Goal: Transaction & Acquisition: Purchase product/service

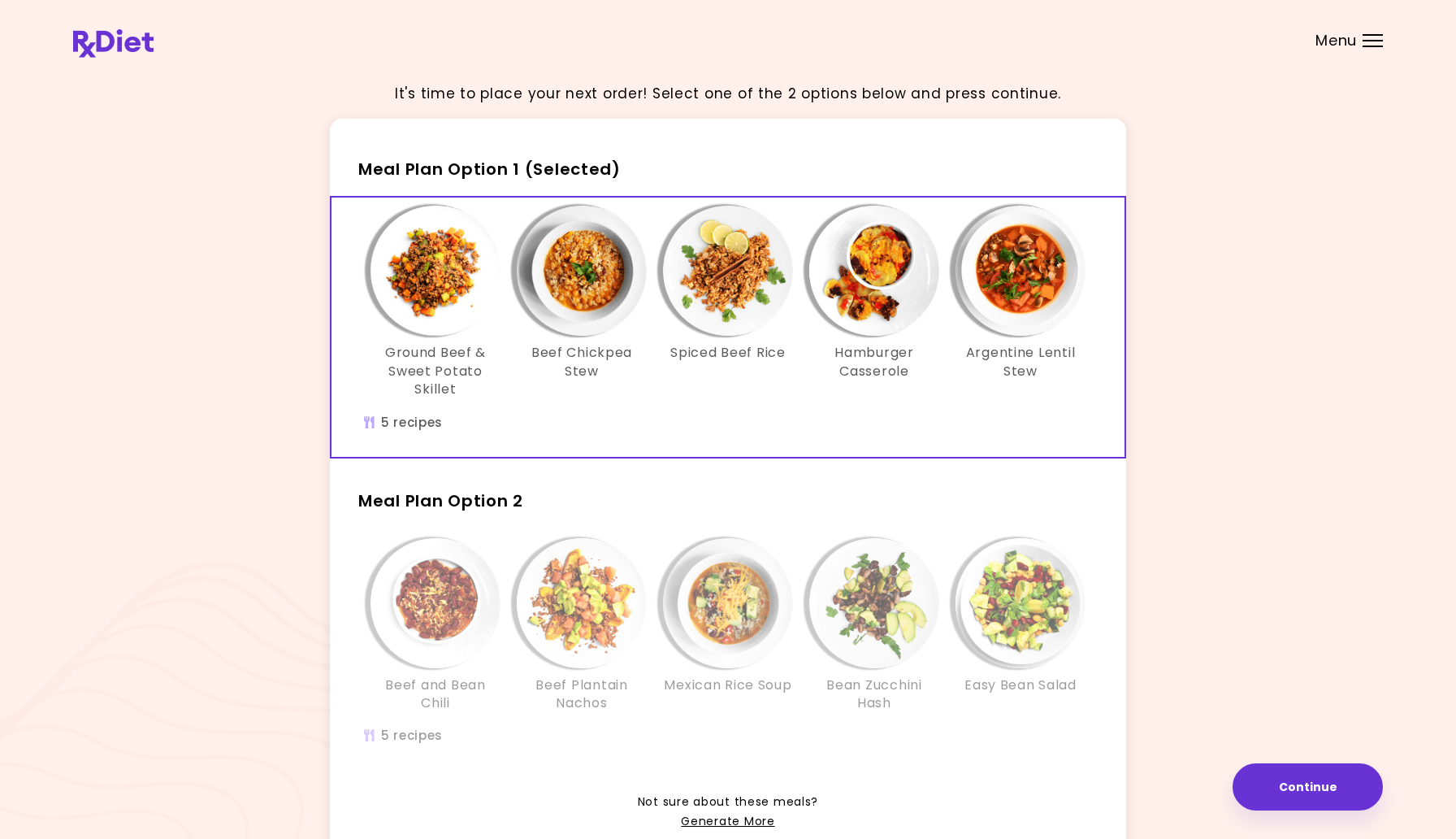
click at [790, 610] on img "Info - Mexican Rice Soup - Meal Plan Option 2" at bounding box center [728, 603] width 130 height 130
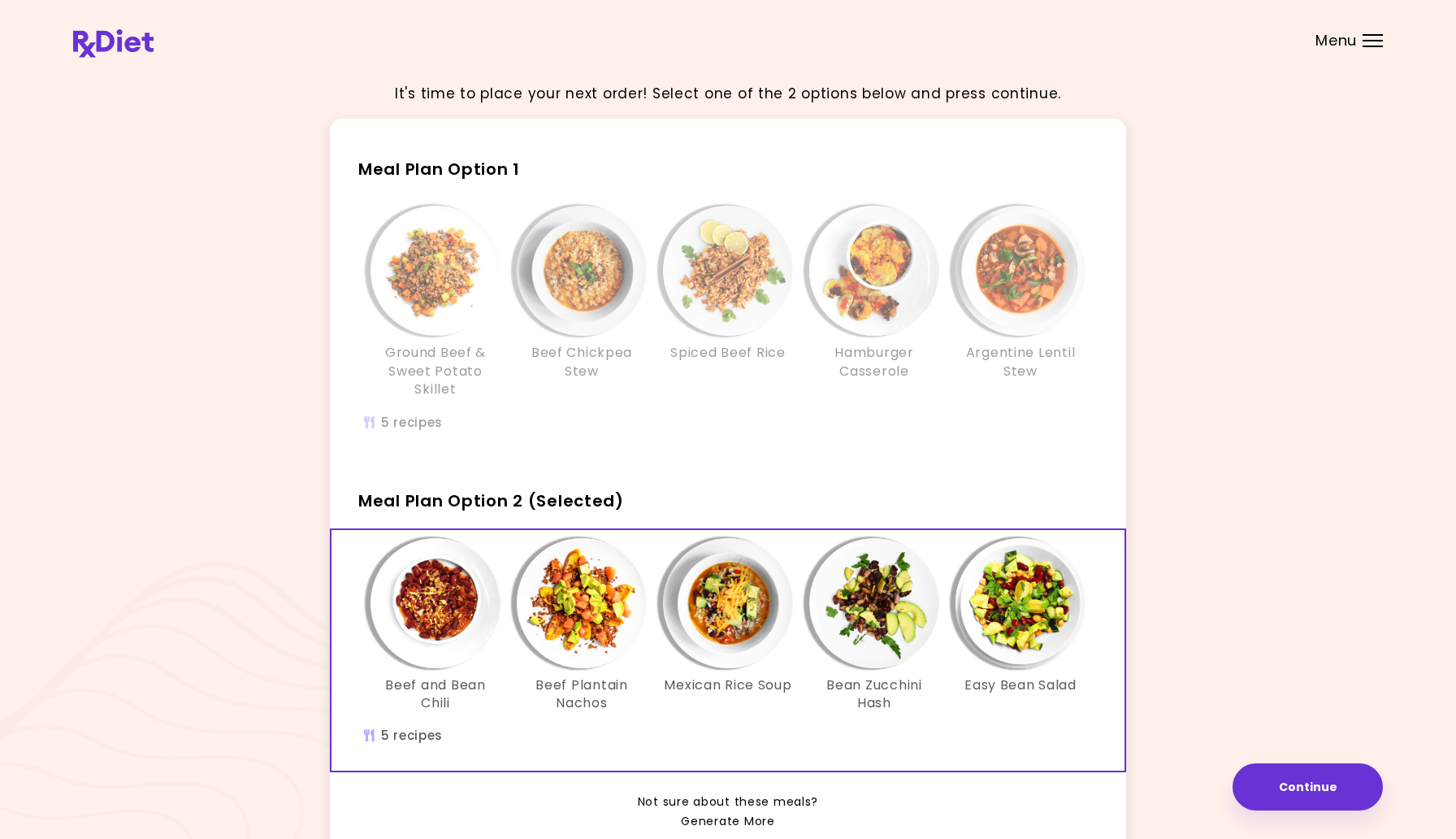
click at [761, 826] on link "Generate More" at bounding box center [728, 821] width 94 height 20
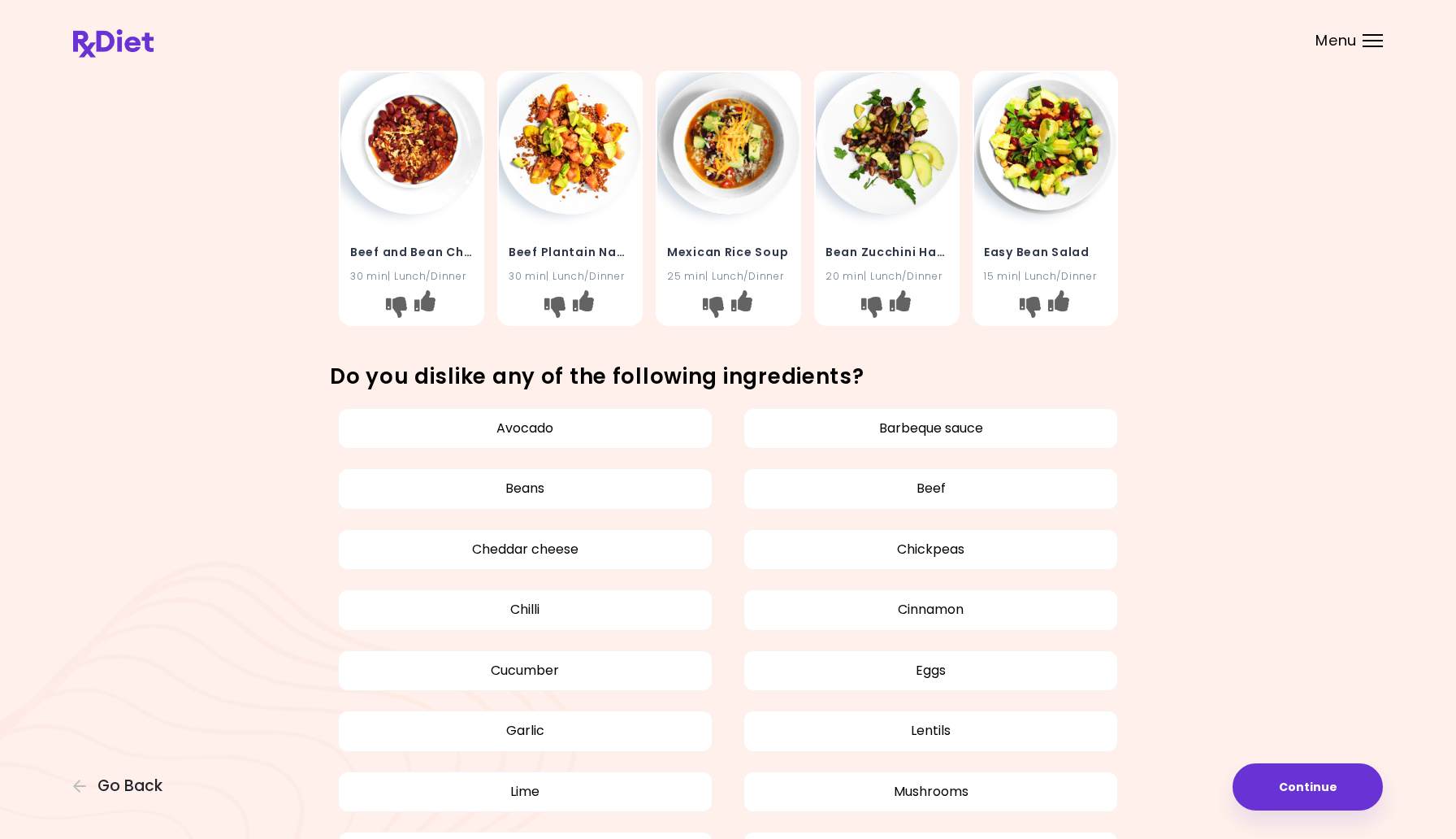
scroll to position [323, 0]
click at [1313, 779] on button "Continue" at bounding box center [1307, 787] width 151 height 47
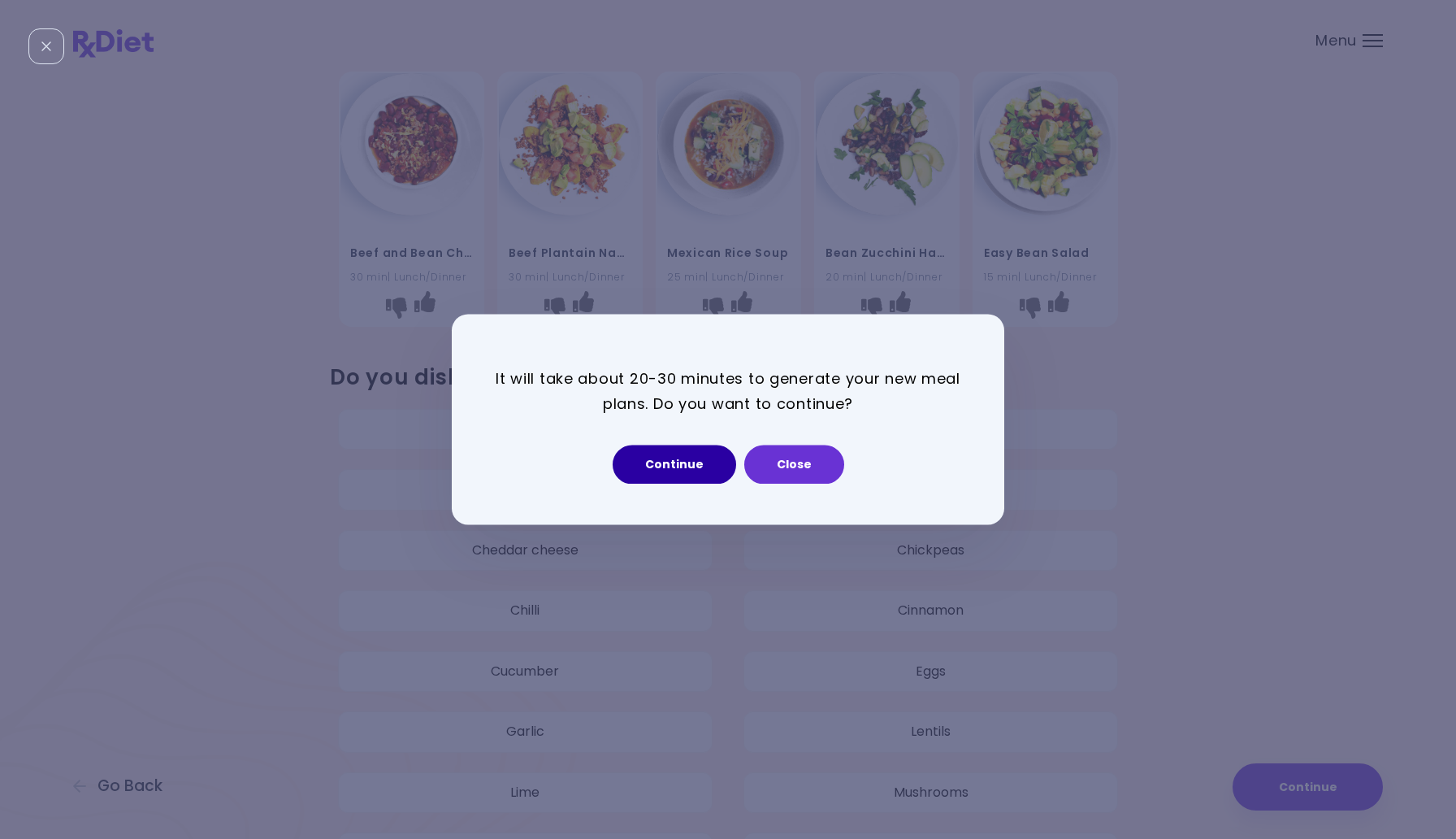
click at [697, 463] on button "Continue" at bounding box center [673, 465] width 123 height 39
select select "*"
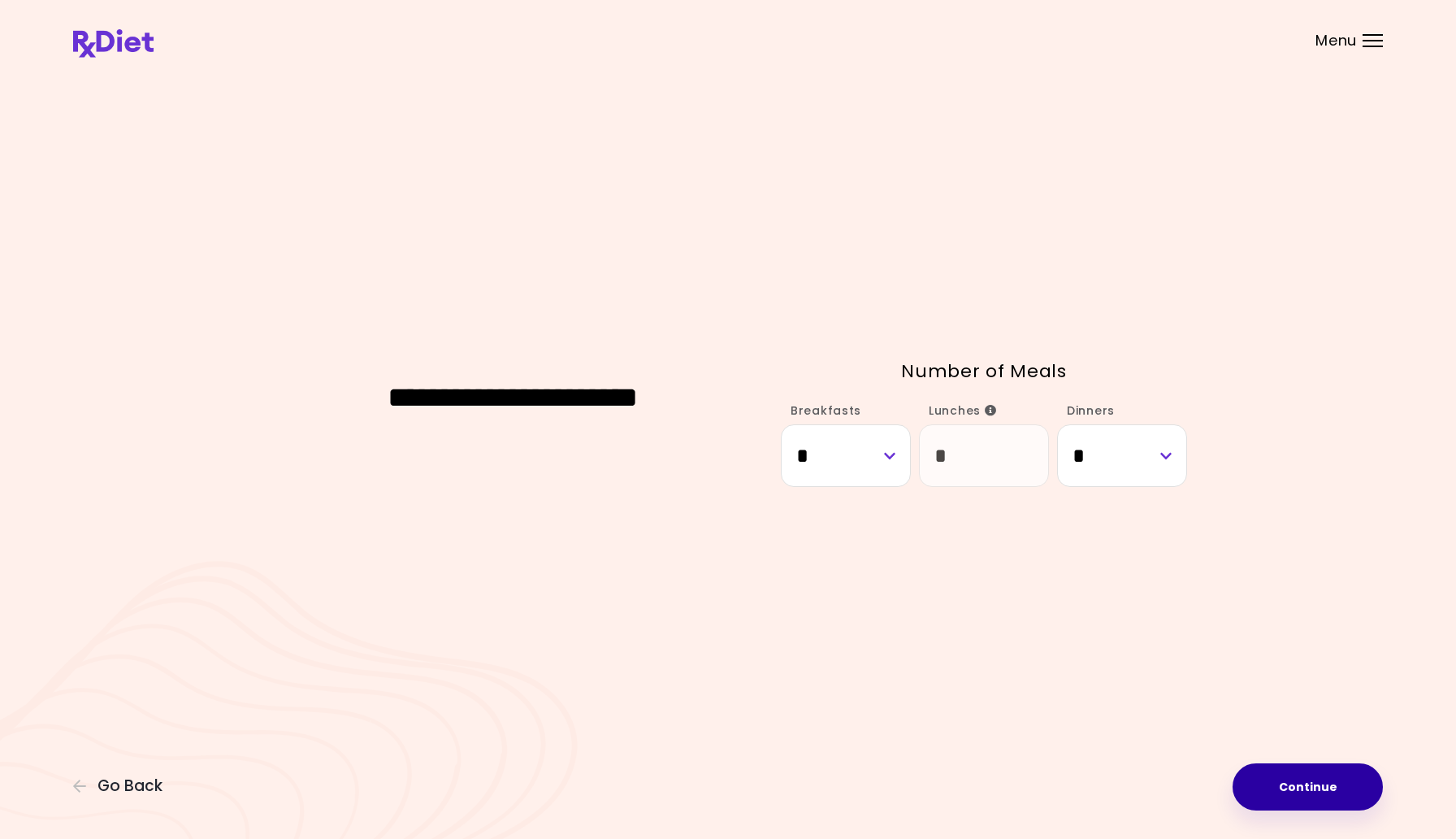
click at [1323, 786] on button "Continue" at bounding box center [1307, 787] width 151 height 47
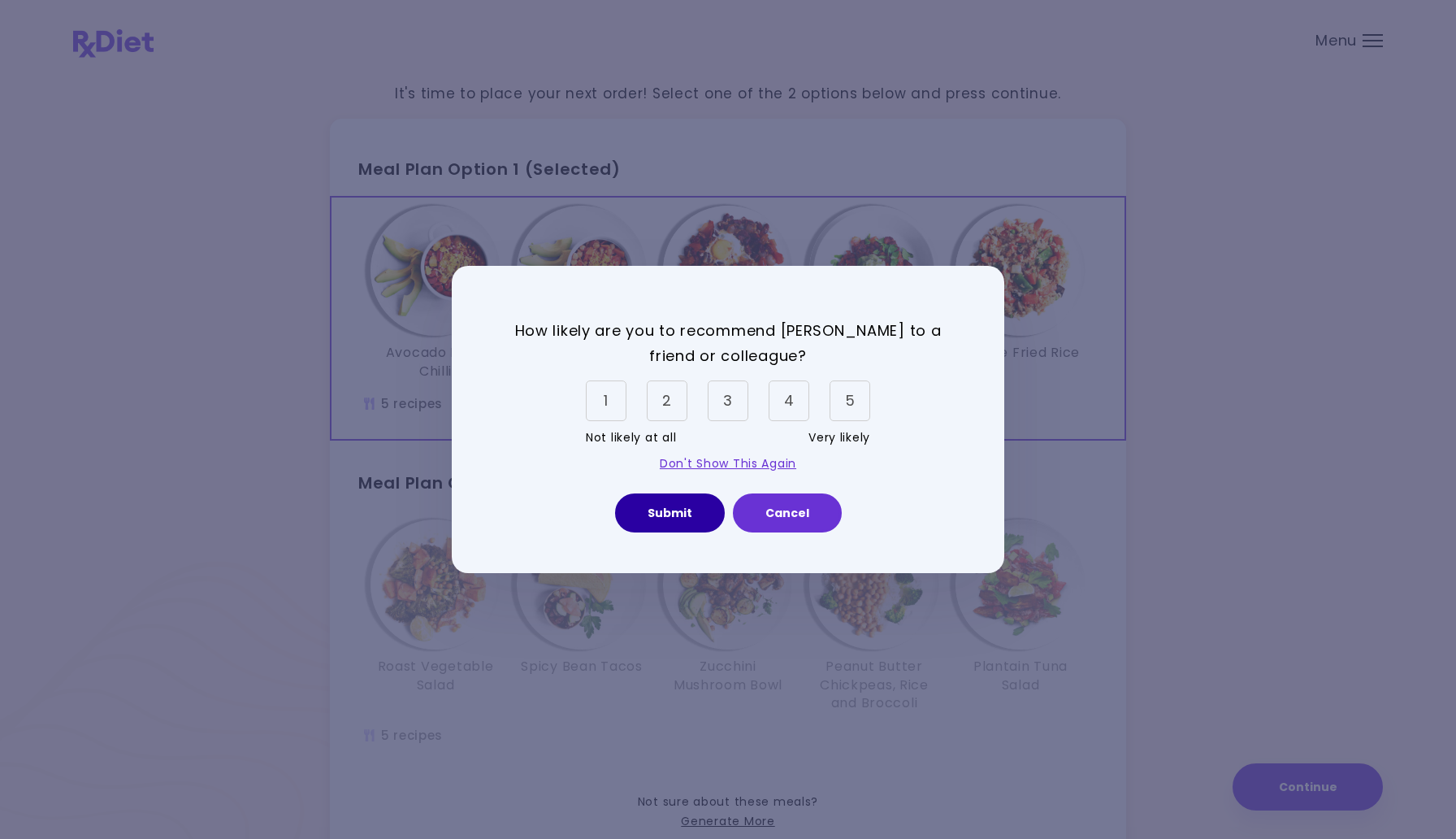
click at [670, 514] on button "Submit" at bounding box center [669, 513] width 109 height 39
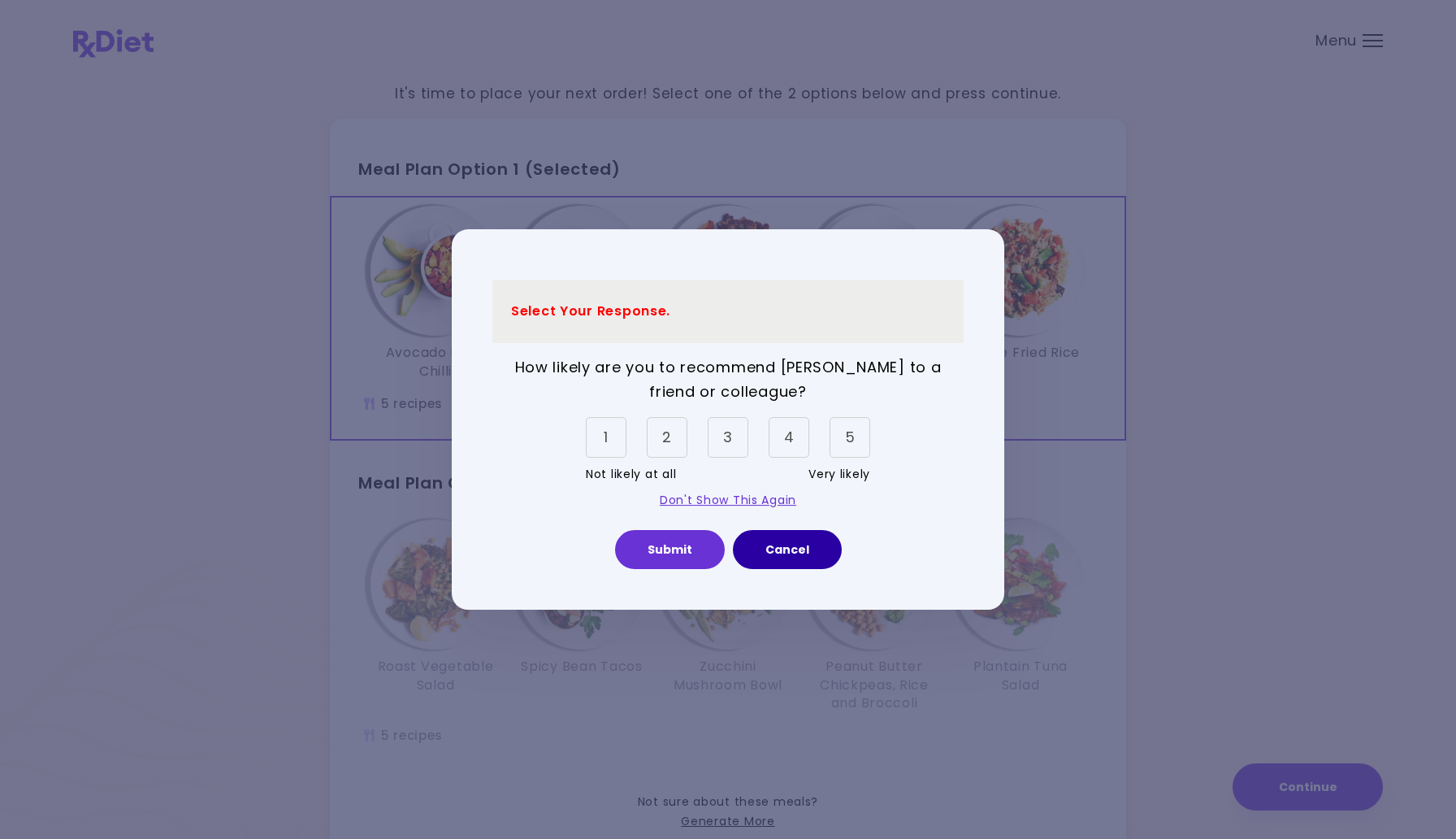
click at [799, 554] on button "Cancel" at bounding box center [787, 549] width 109 height 39
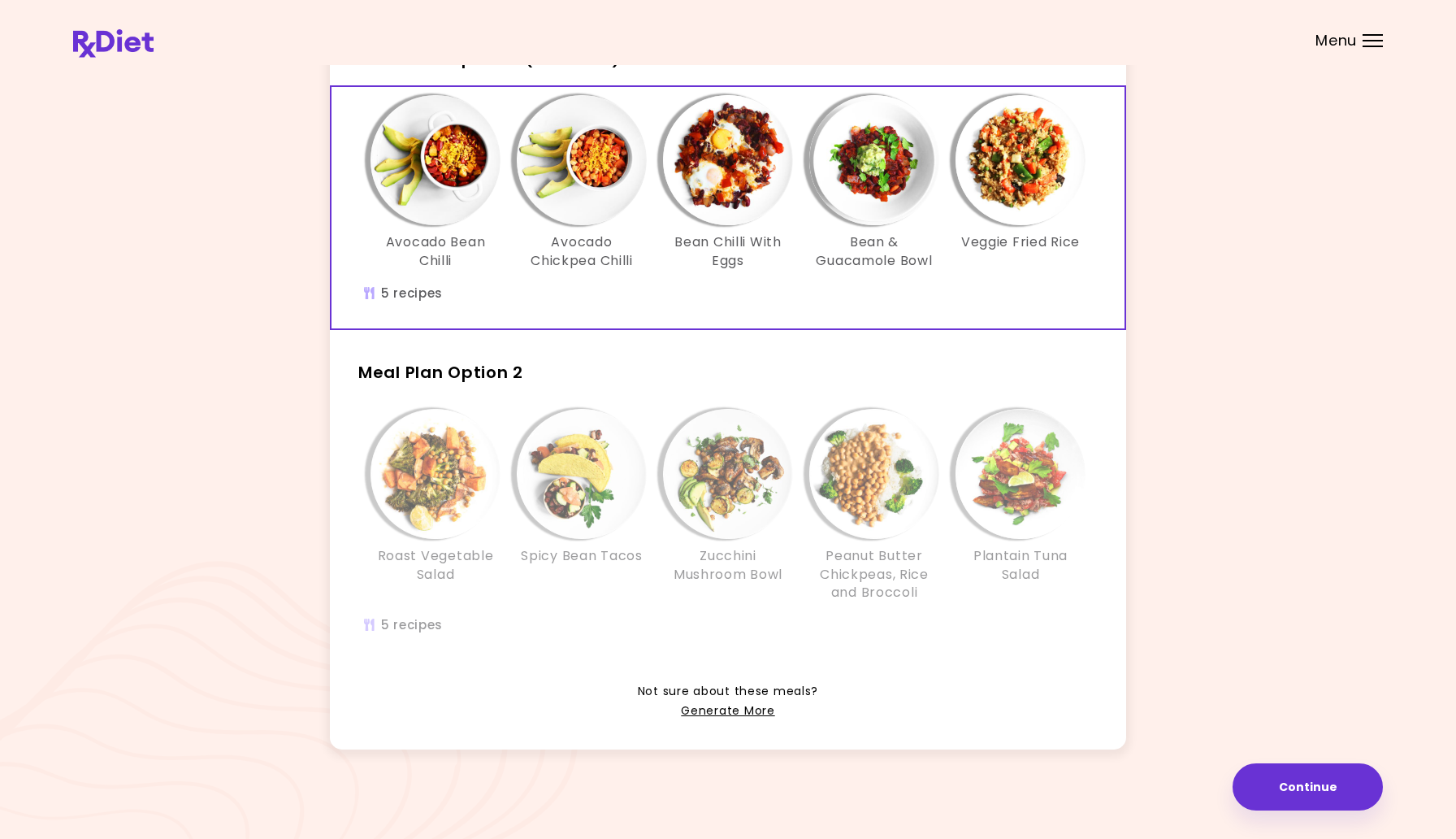
scroll to position [110, 0]
click at [934, 488] on img "Info - Peanut Butter Chickpeas, Rice and Broccoli - Meal Plan Option 2" at bounding box center [874, 474] width 130 height 130
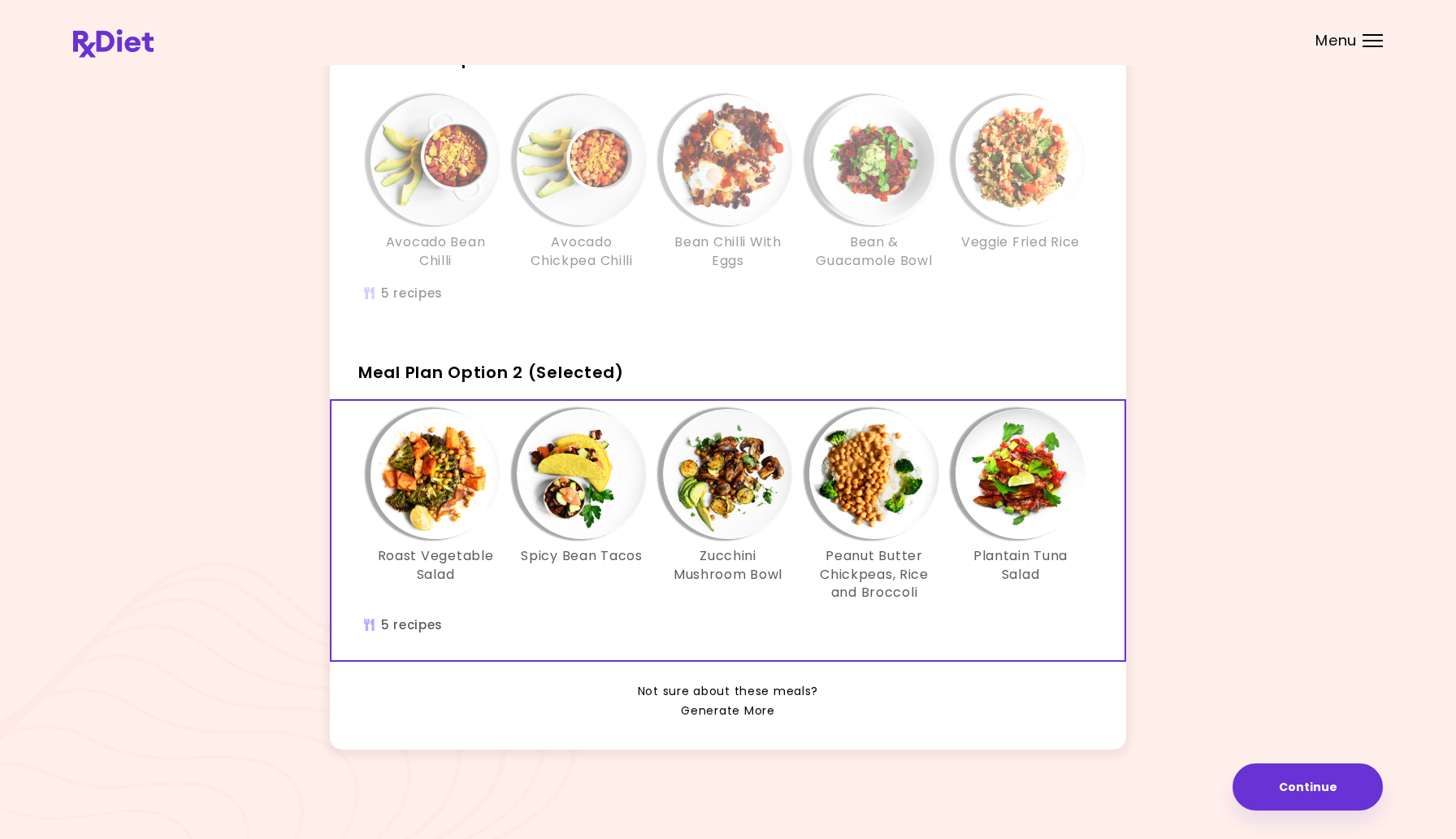
click at [735, 714] on link "Generate More" at bounding box center [728, 711] width 94 height 20
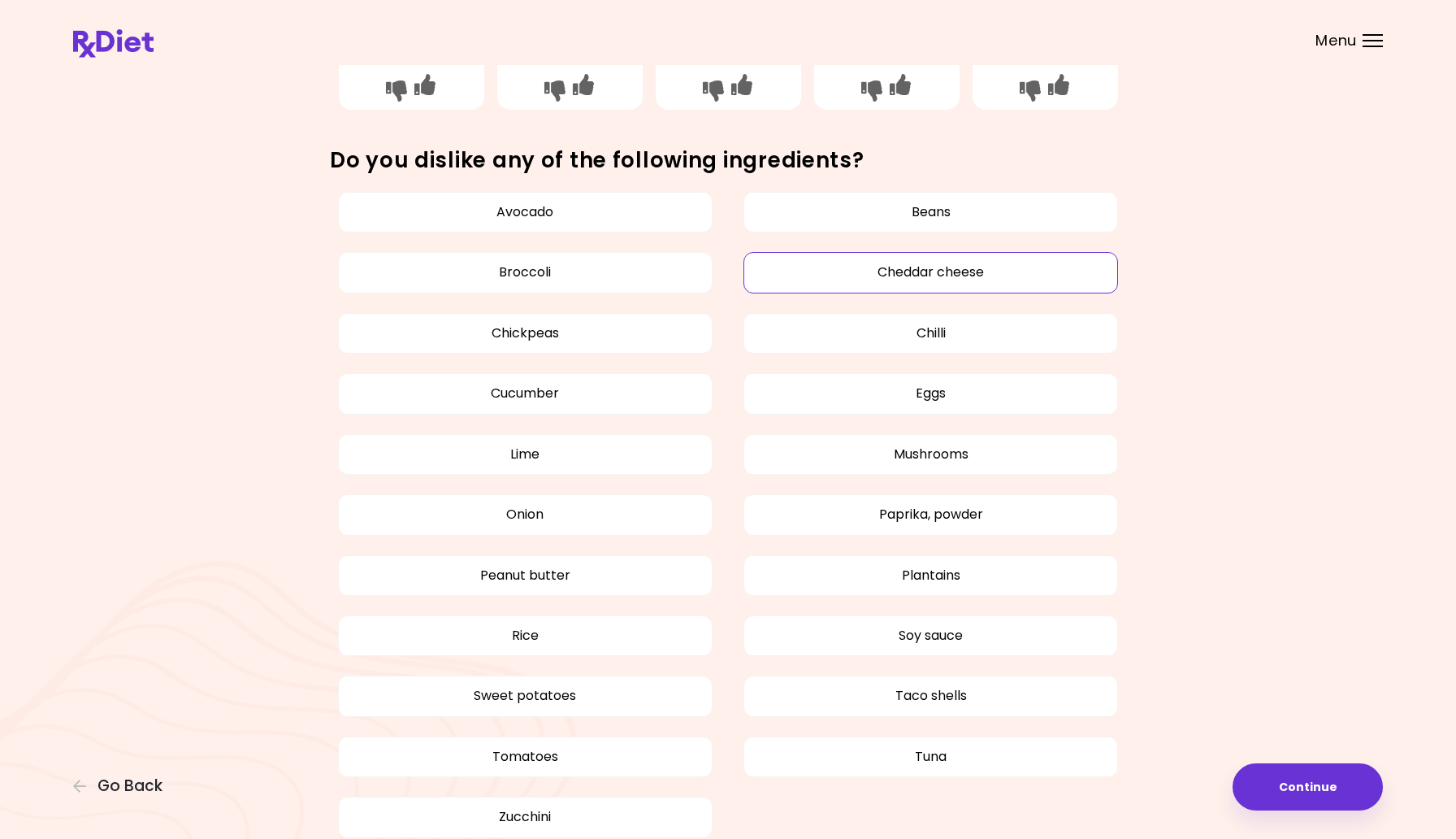
scroll to position [406, 0]
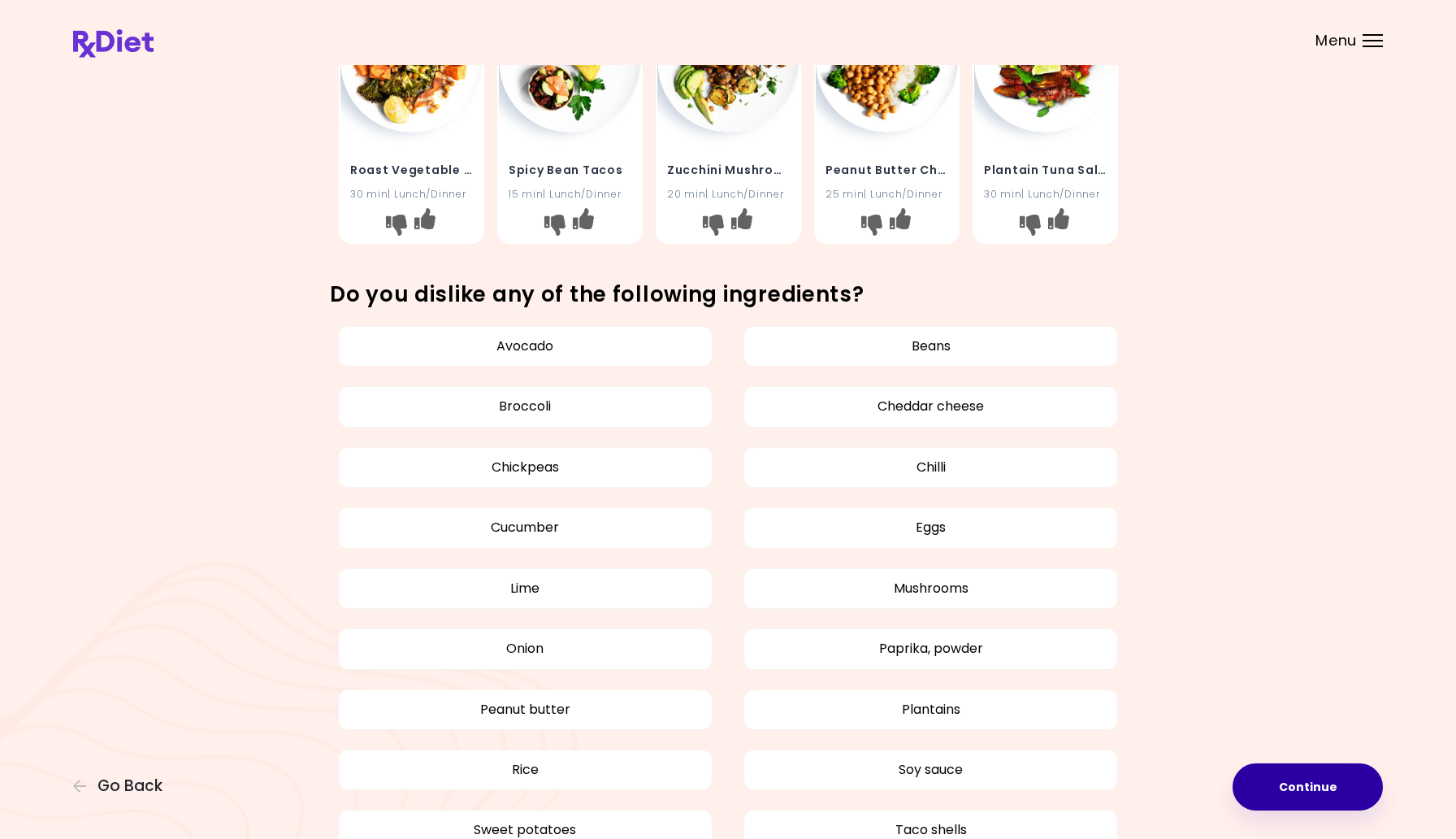
click at [1322, 795] on button "Continue" at bounding box center [1307, 787] width 151 height 47
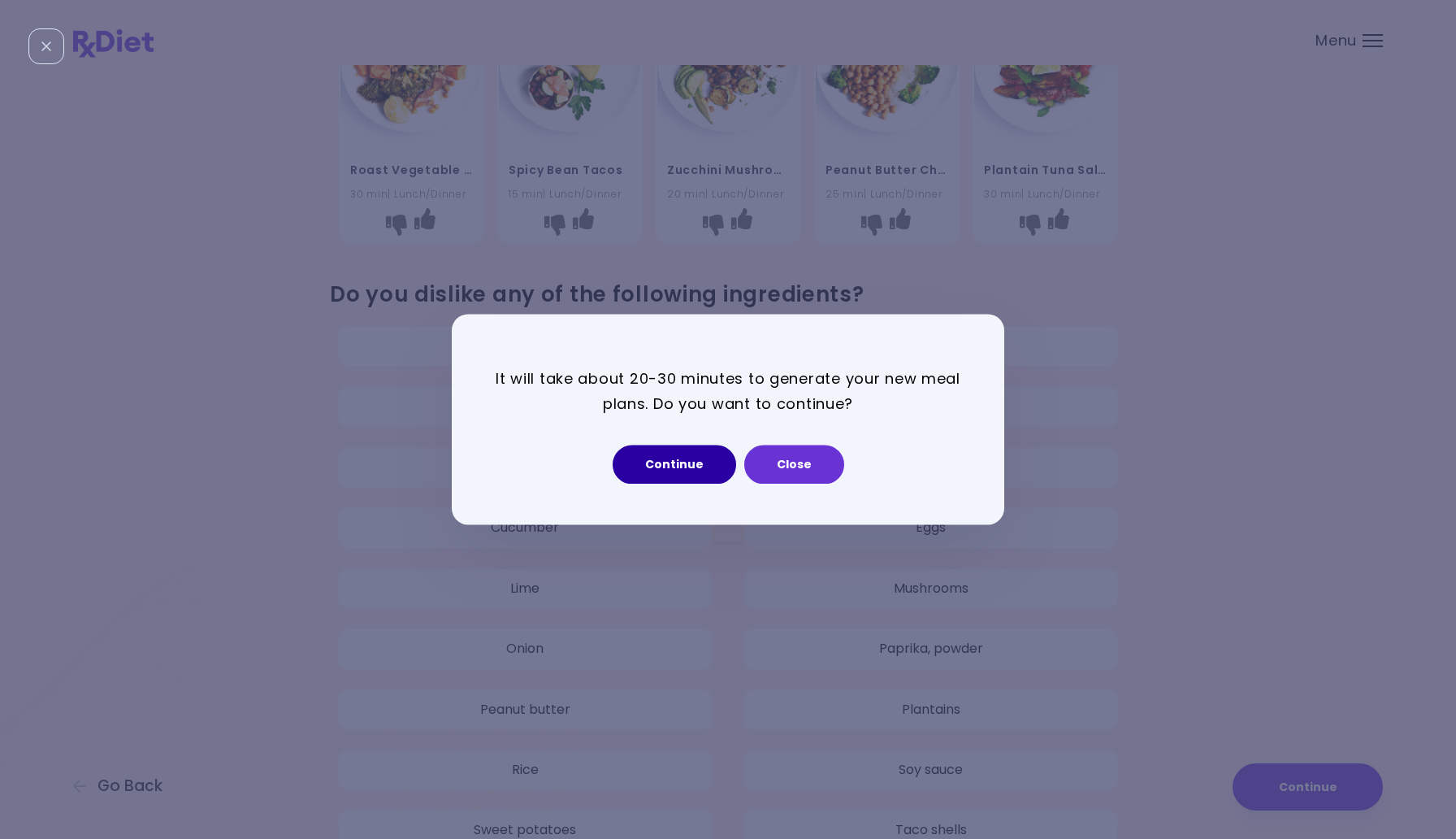
click at [675, 463] on button "Continue" at bounding box center [673, 465] width 123 height 39
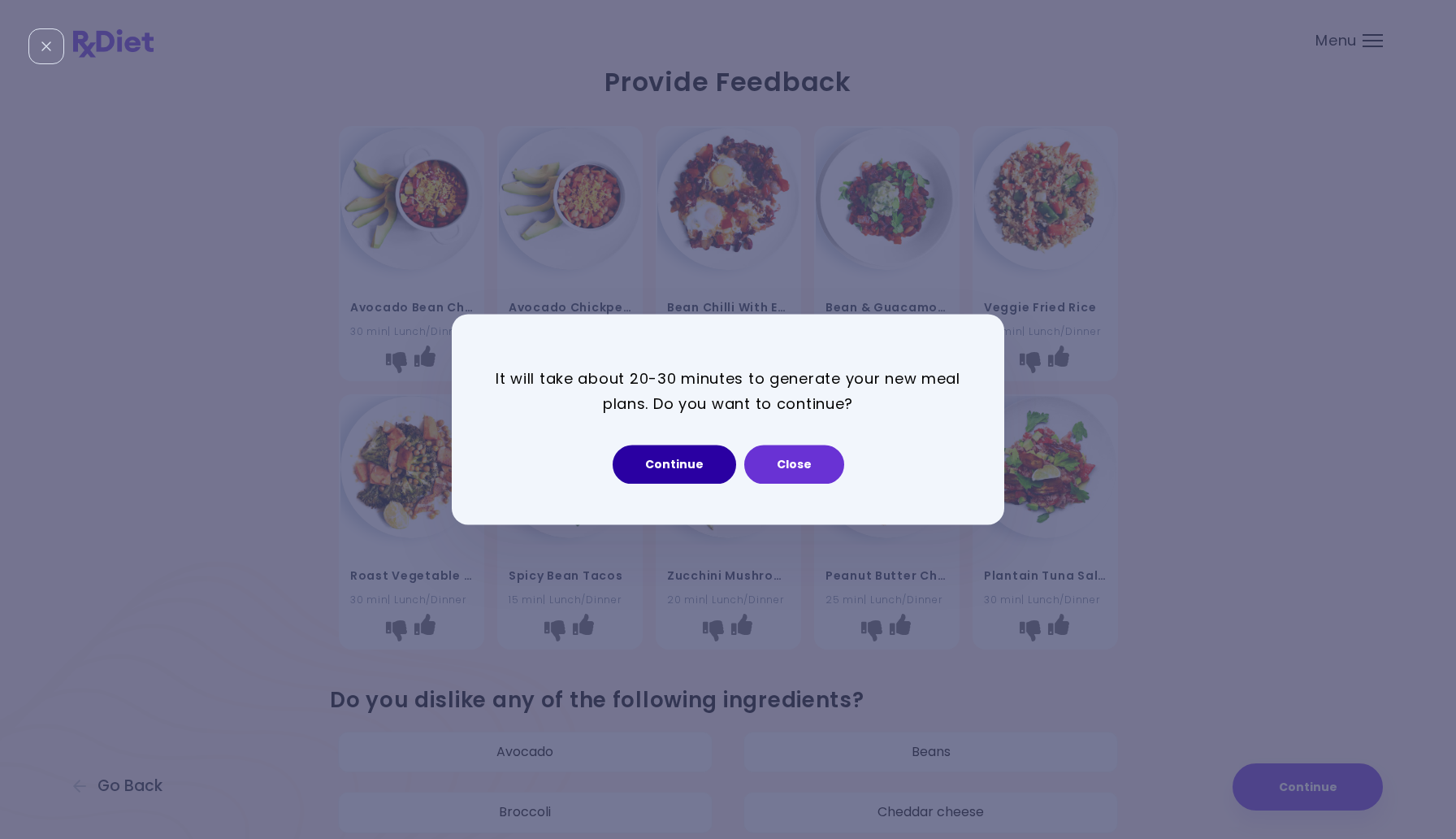
select select "*"
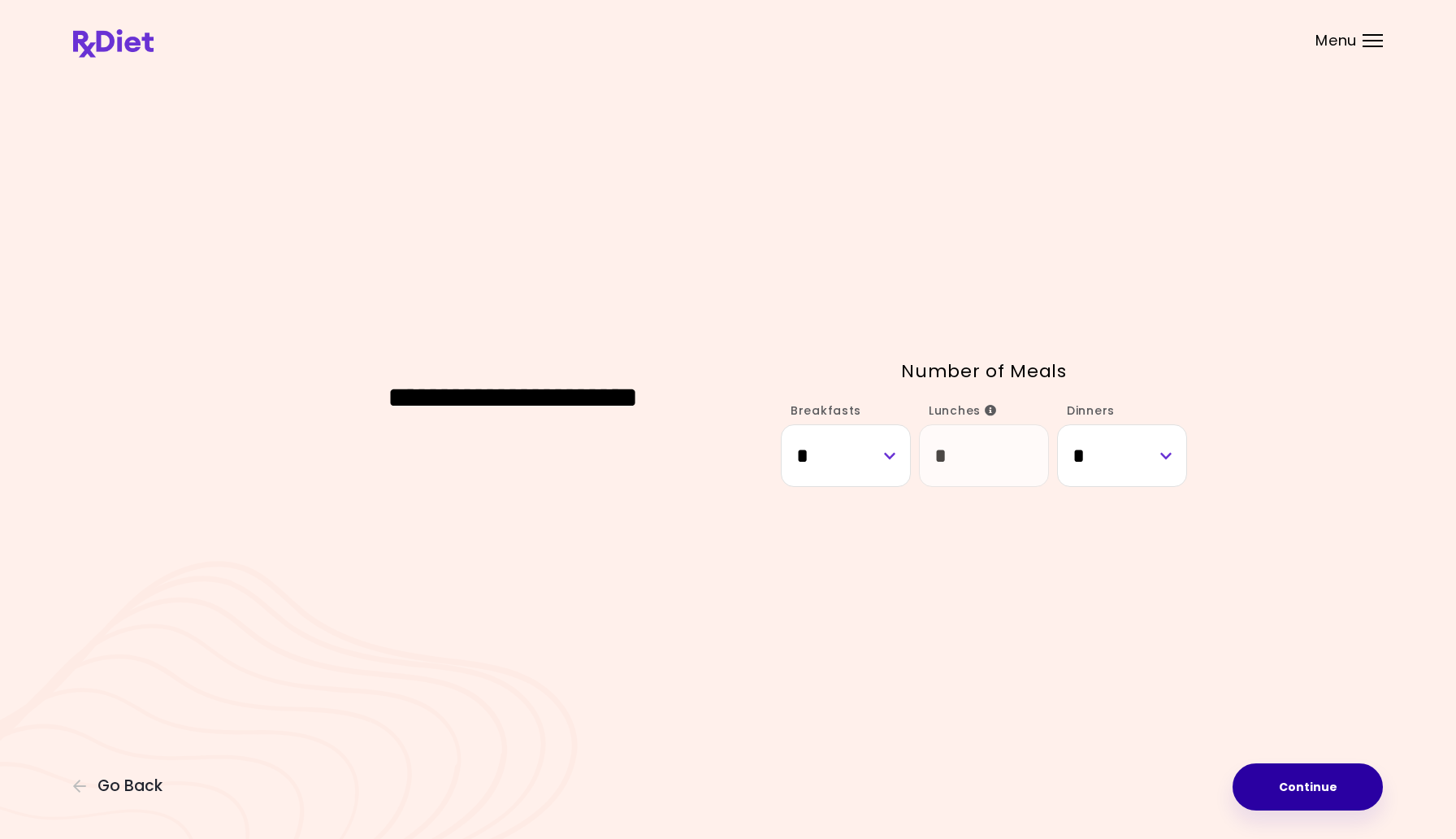
click at [1331, 781] on button "Continue" at bounding box center [1307, 787] width 151 height 47
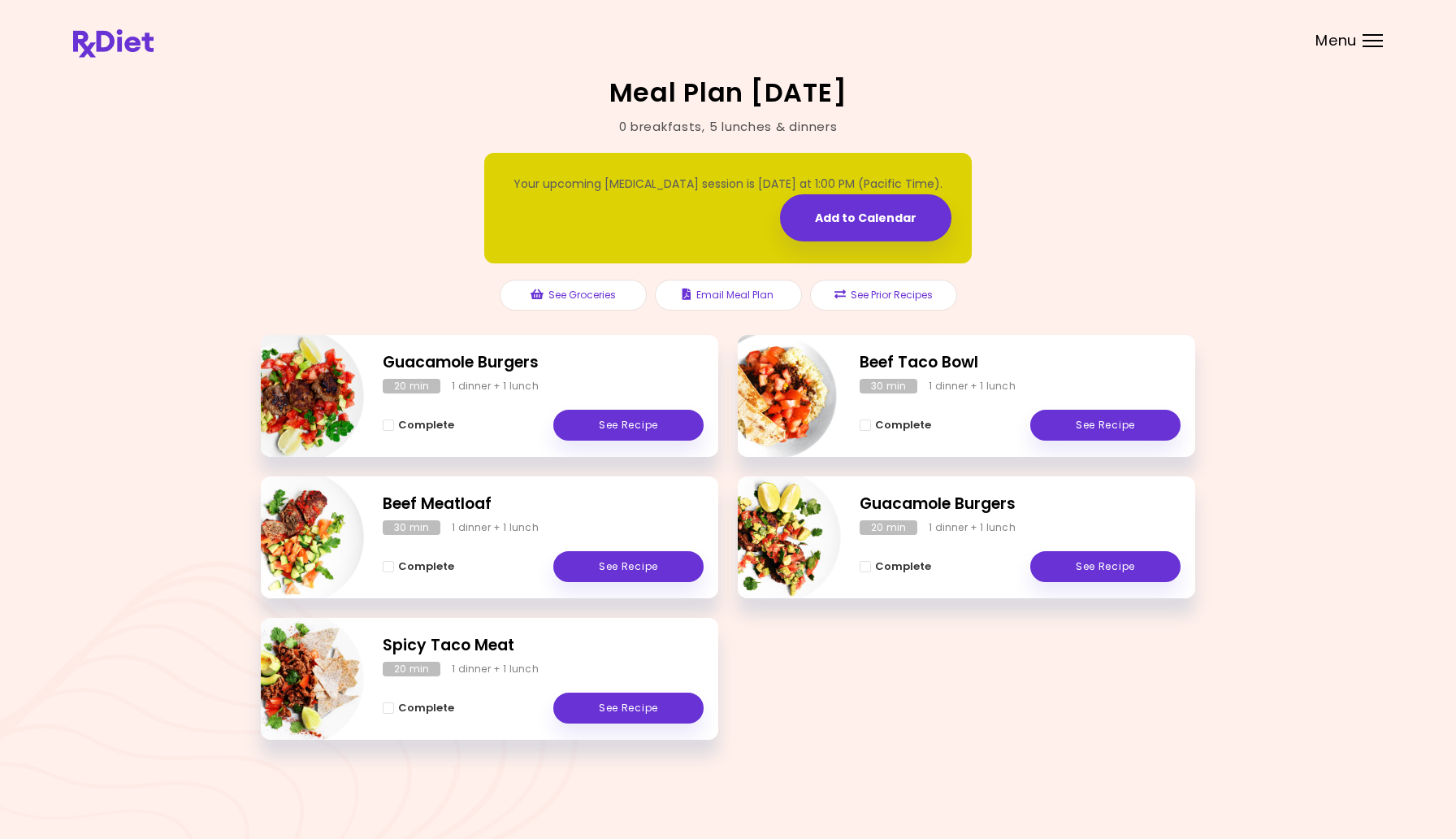
click at [1377, 35] on div "Menu" at bounding box center [1372, 40] width 21 height 13
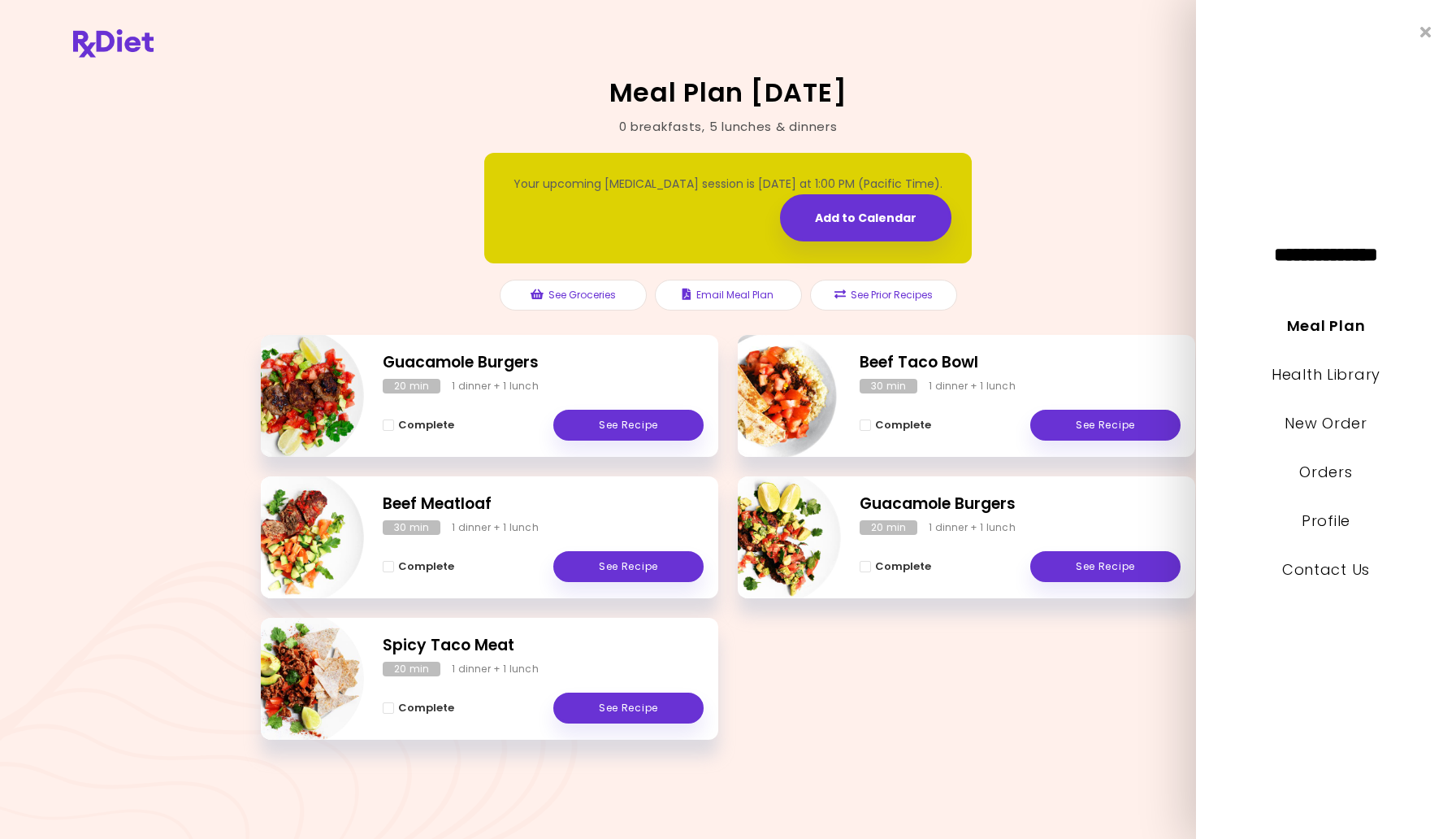
click at [1086, 258] on div "Your upcoming [MEDICAL_DATA] session is [DATE] at 1:00 PM (Pacific Time). Add t…" at bounding box center [728, 235] width 934 height 198
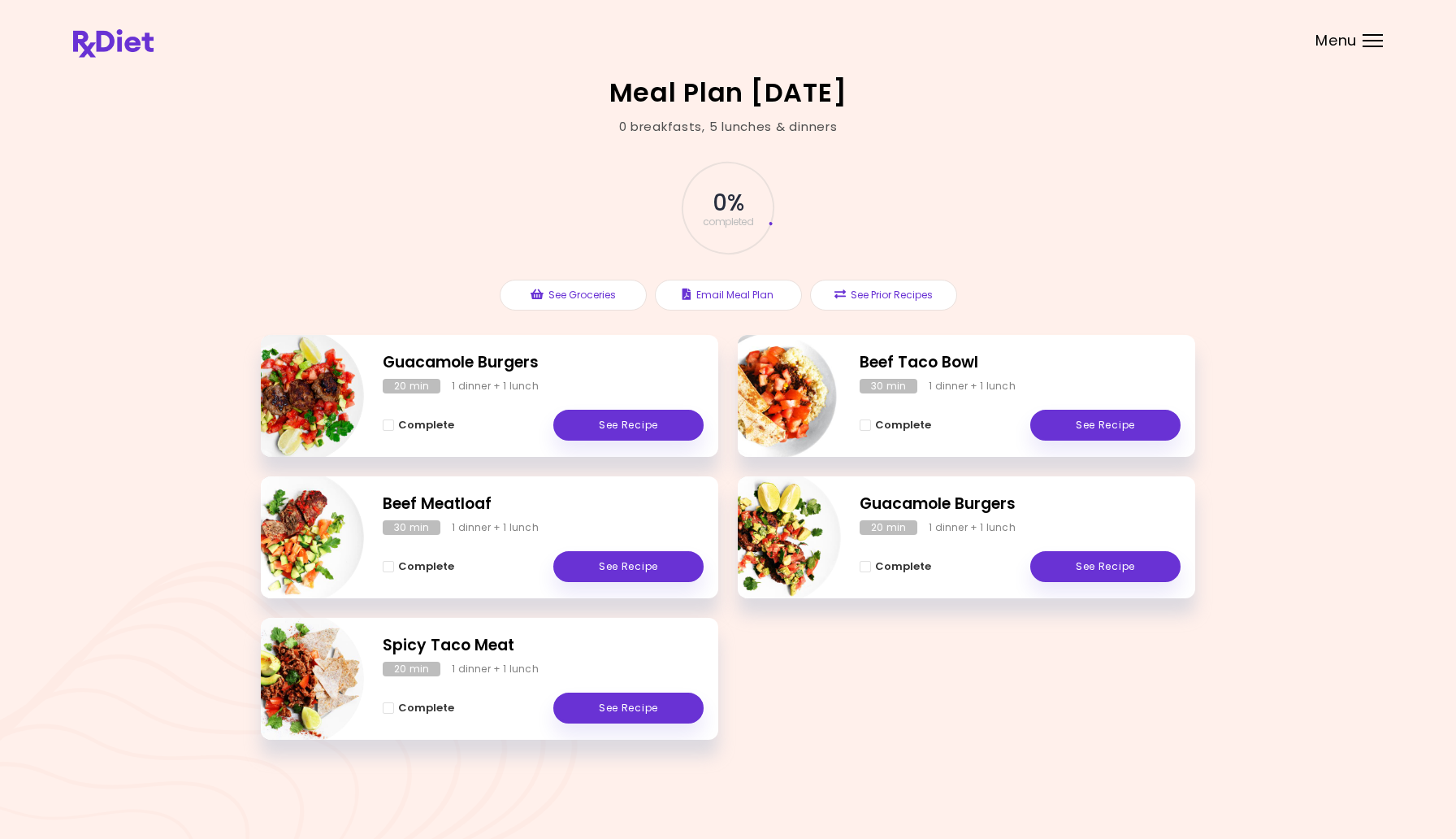
click at [1365, 42] on div "Menu" at bounding box center [1372, 40] width 21 height 13
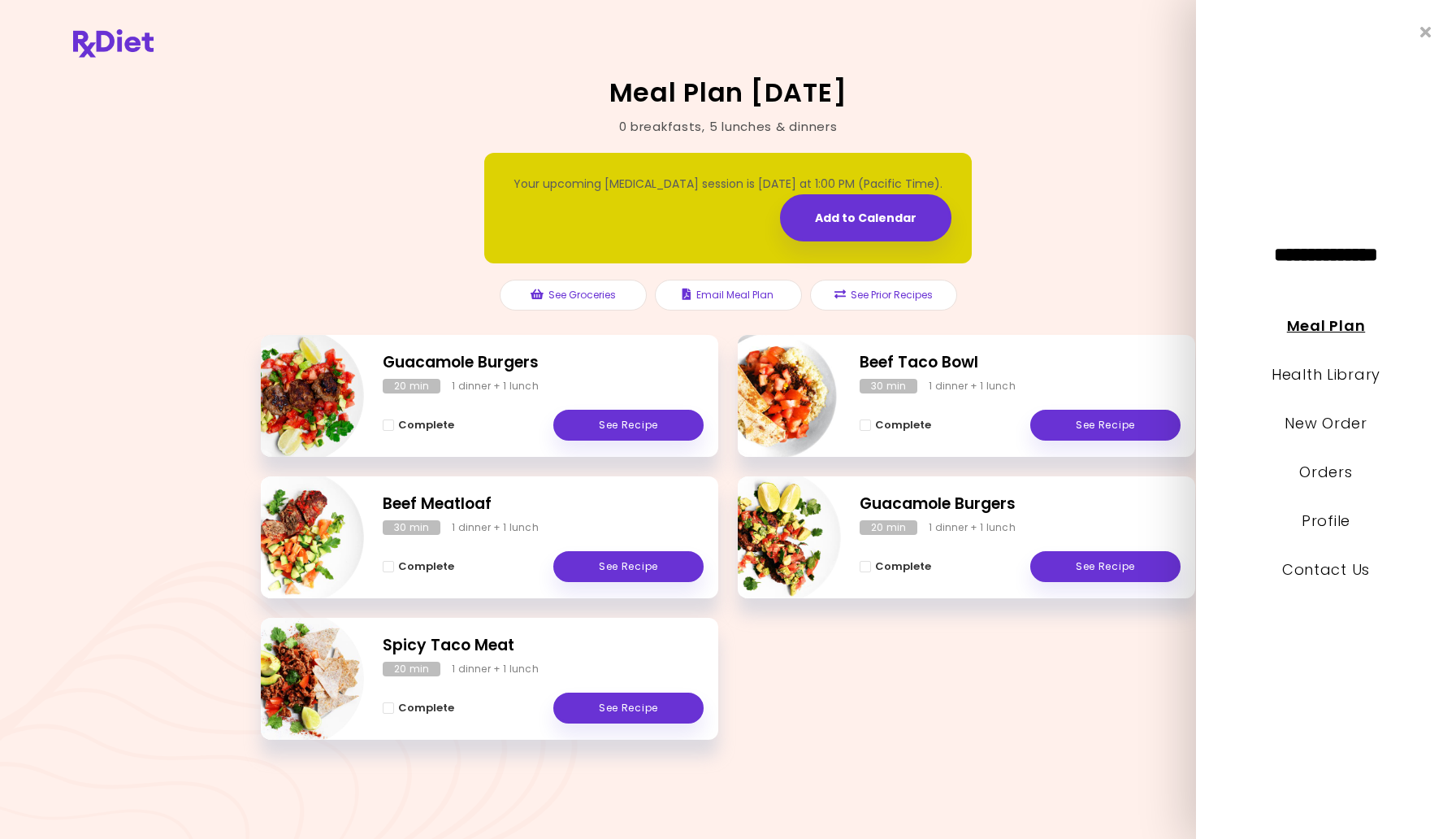
click at [1330, 324] on link "Meal Plan" at bounding box center [1325, 325] width 78 height 21
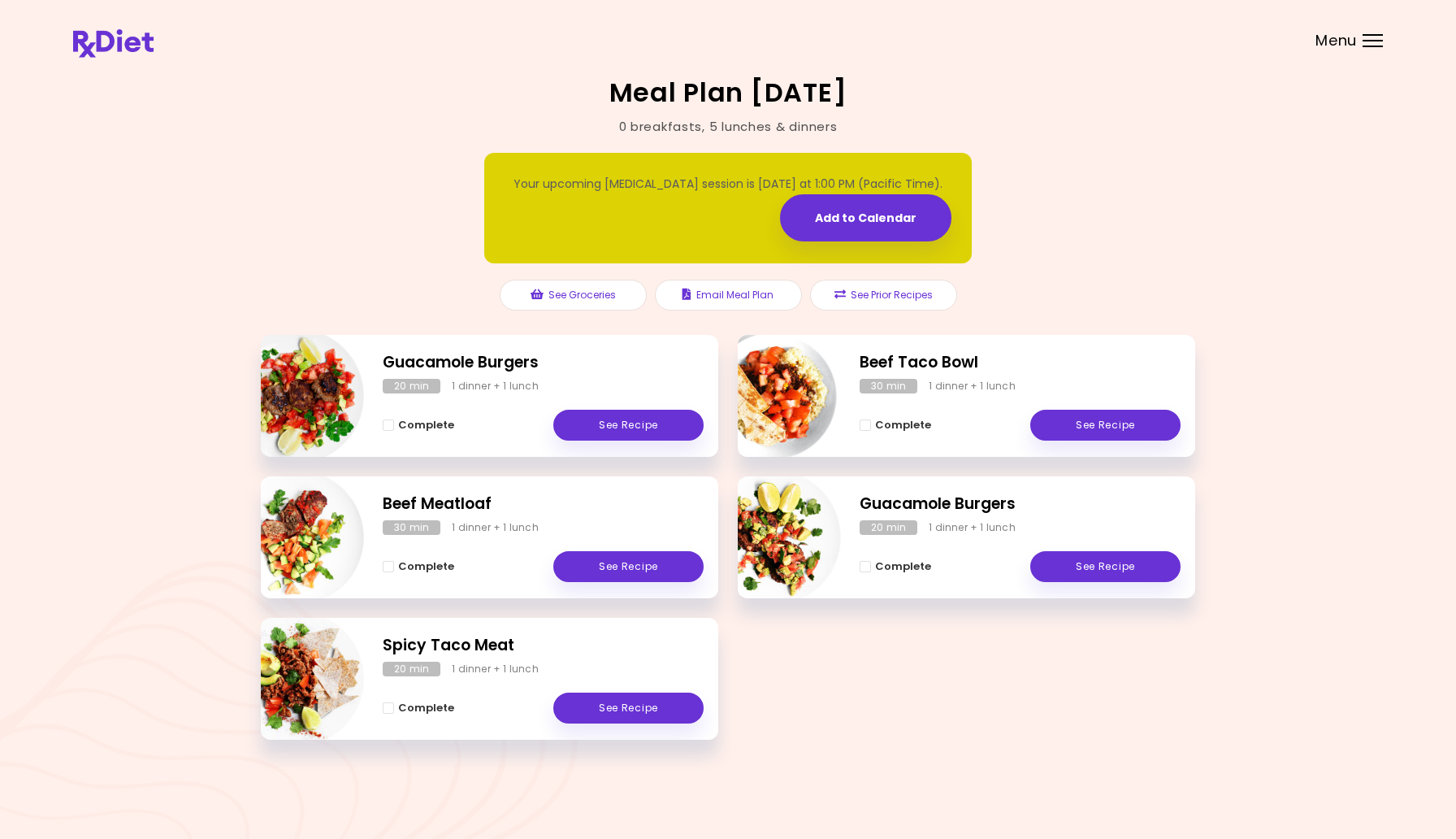
click at [1372, 40] on div at bounding box center [1372, 40] width 21 height 2
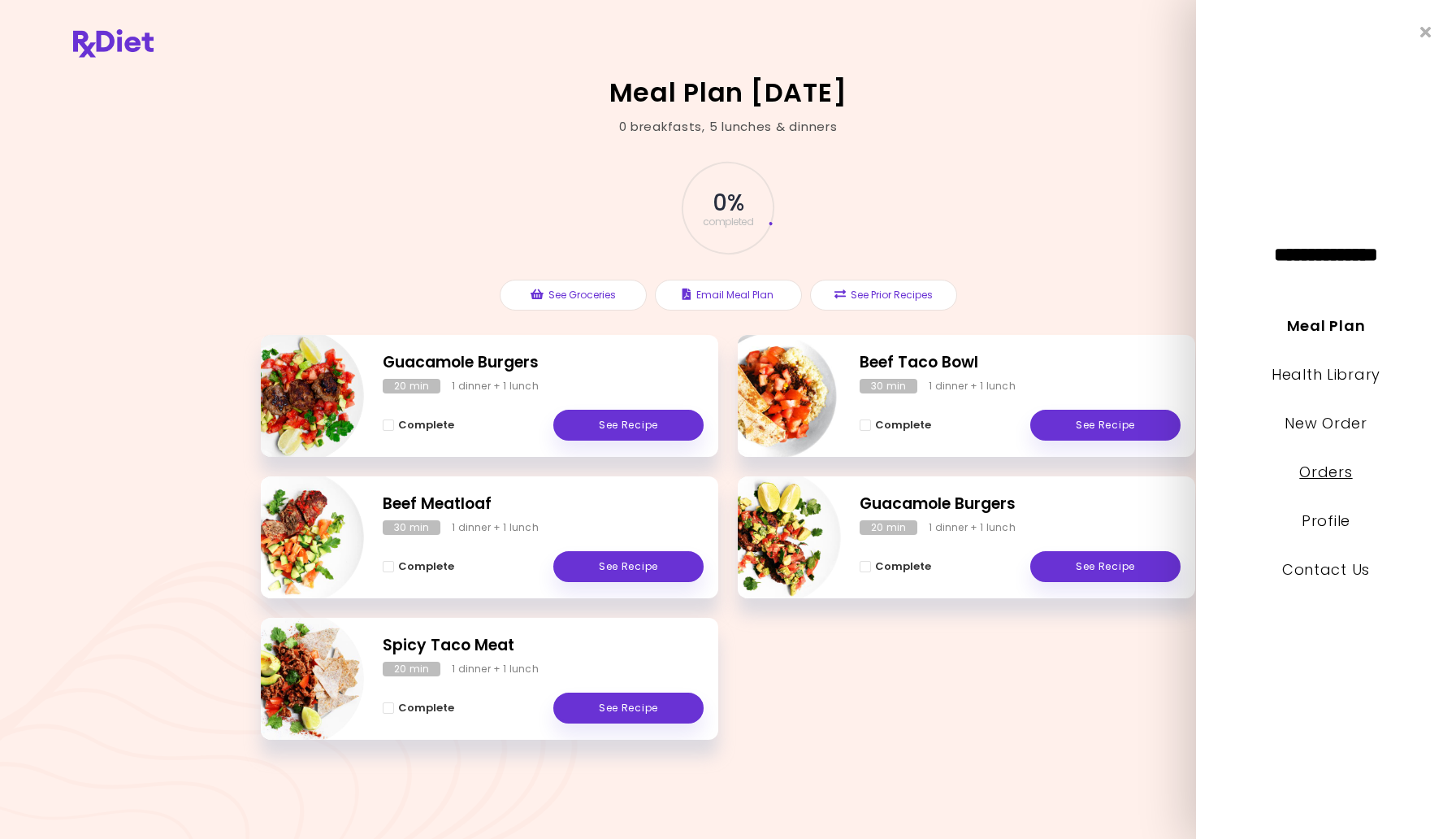
click at [1327, 474] on link "Orders" at bounding box center [1326, 472] width 53 height 21
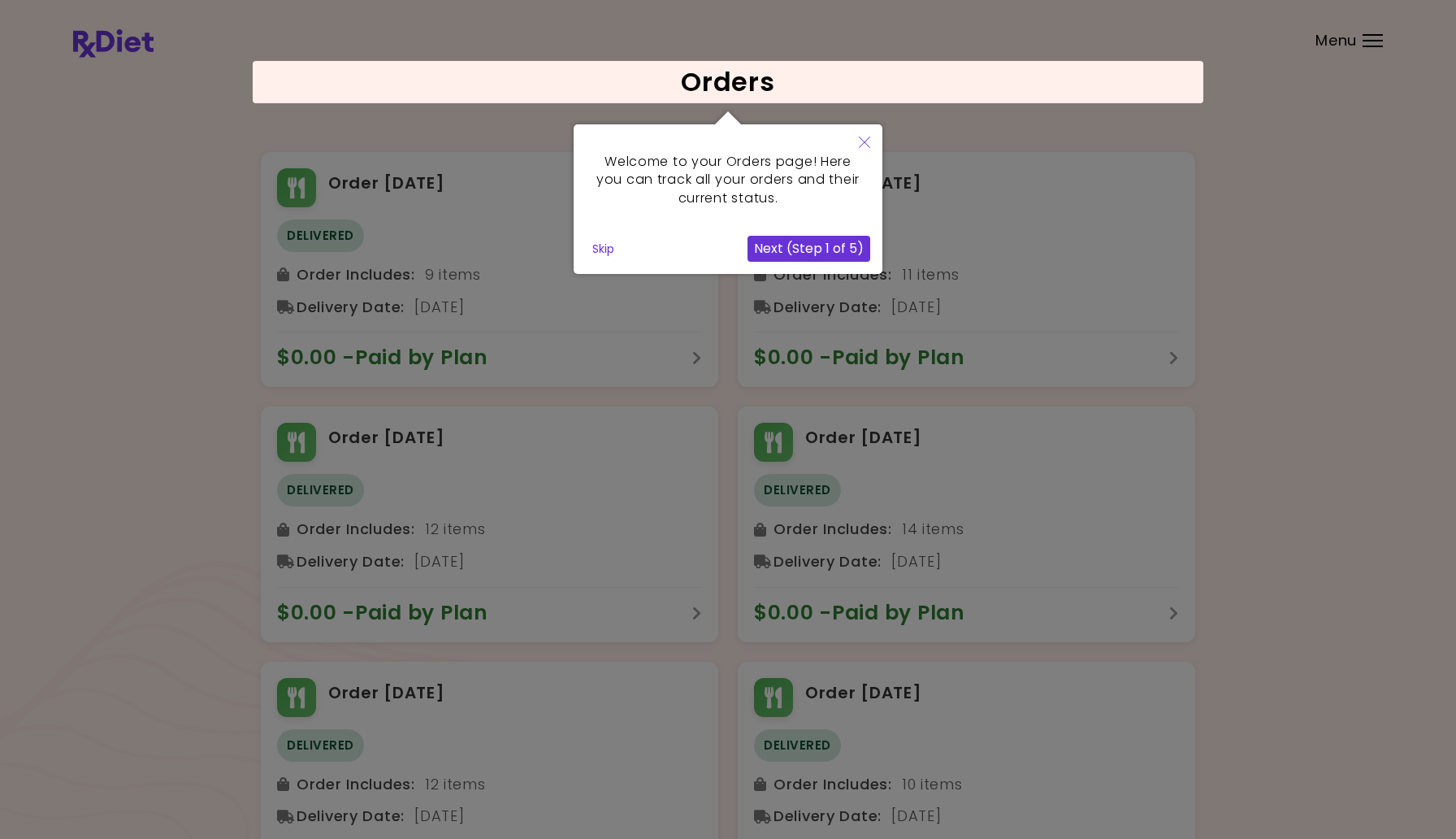
click at [861, 144] on icon "Close" at bounding box center [864, 143] width 12 height 12
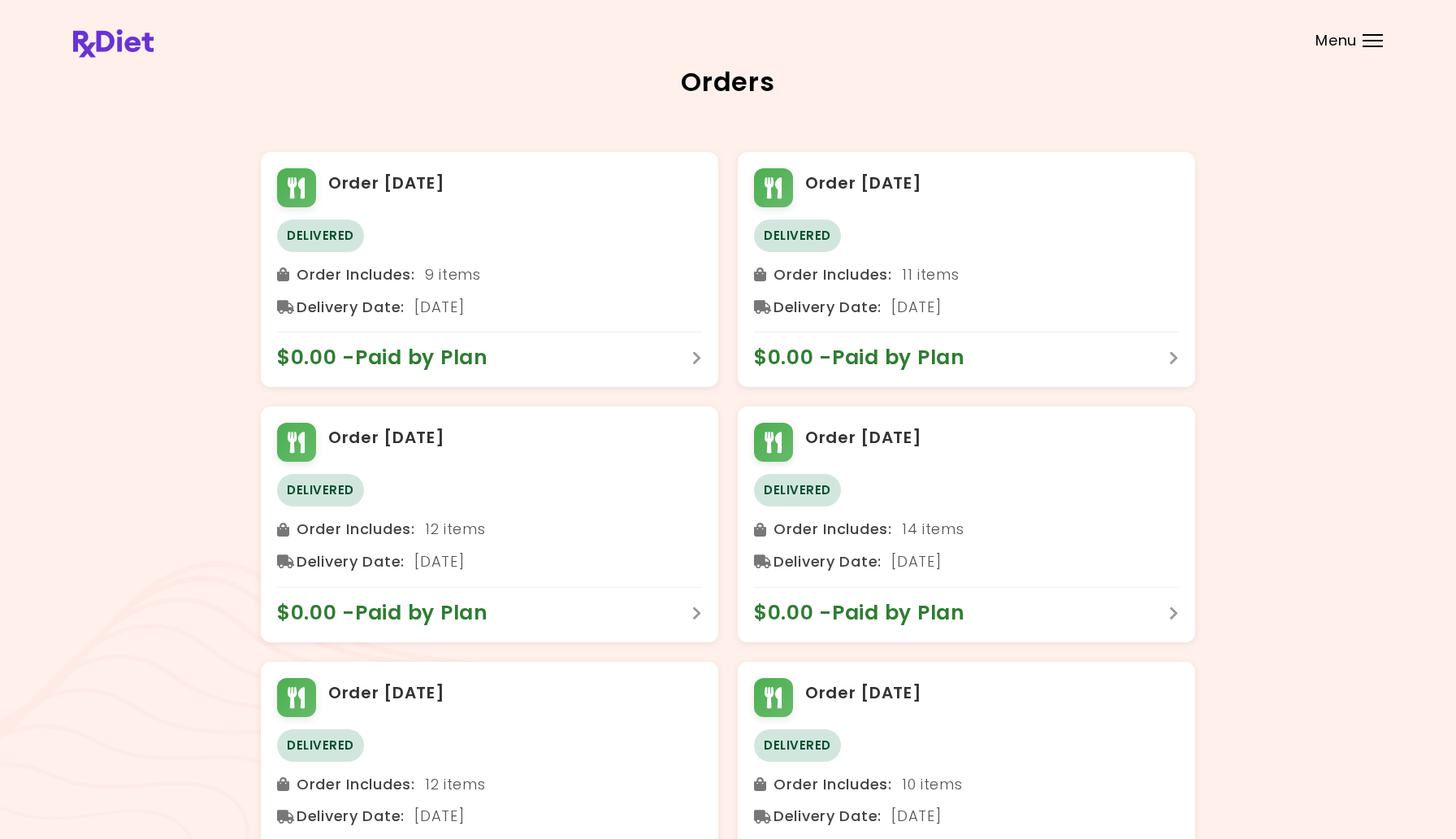
click at [1291, 147] on div "Orders Order [DATE] Delivered Order Includes : 9 items Delivery Date : [DATE] $…" at bounding box center [728, 738] width 1456 height 1475
click at [1371, 45] on div at bounding box center [1372, 46] width 21 height 2
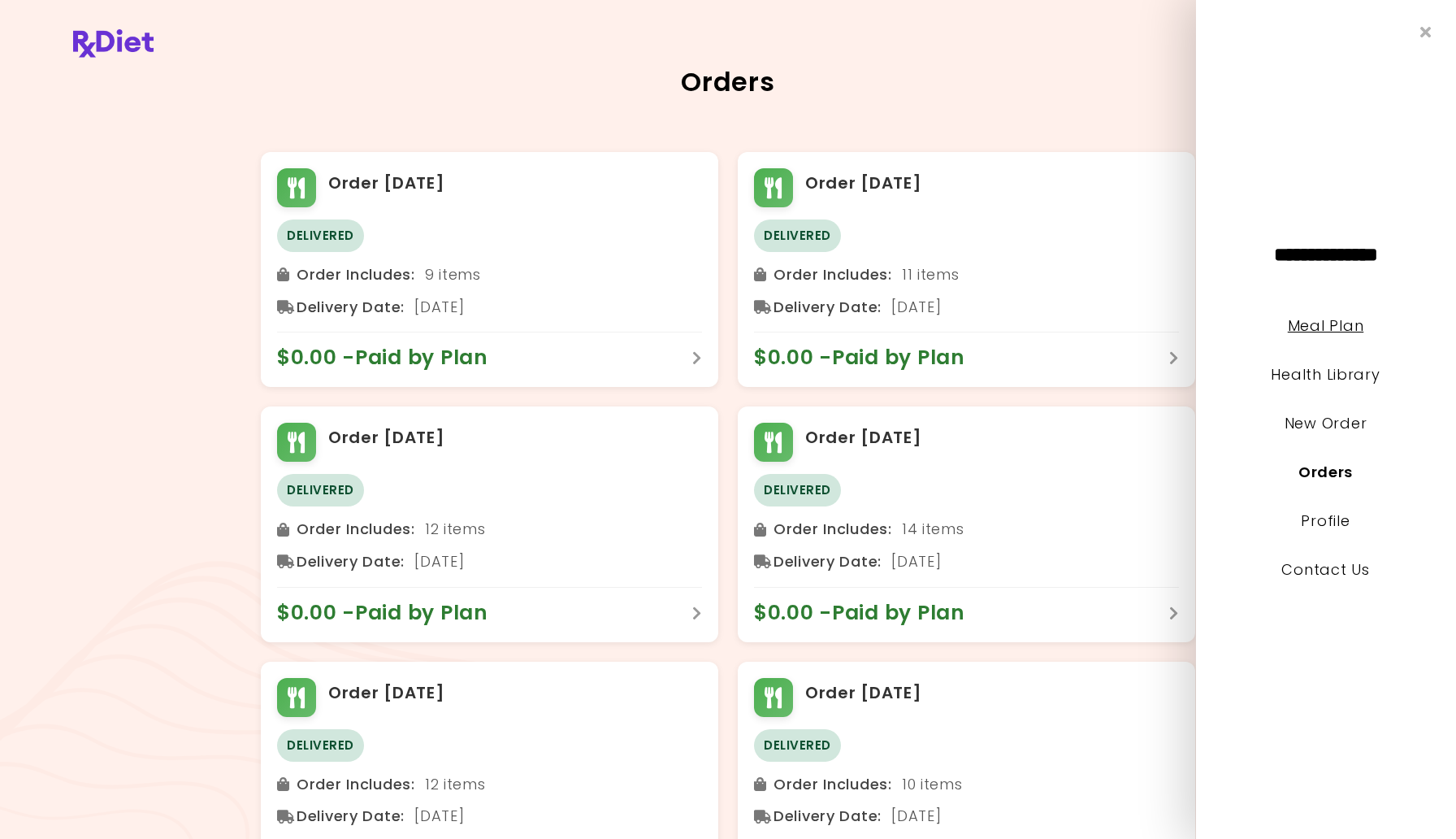
click at [1325, 326] on link "Meal Plan" at bounding box center [1325, 325] width 76 height 21
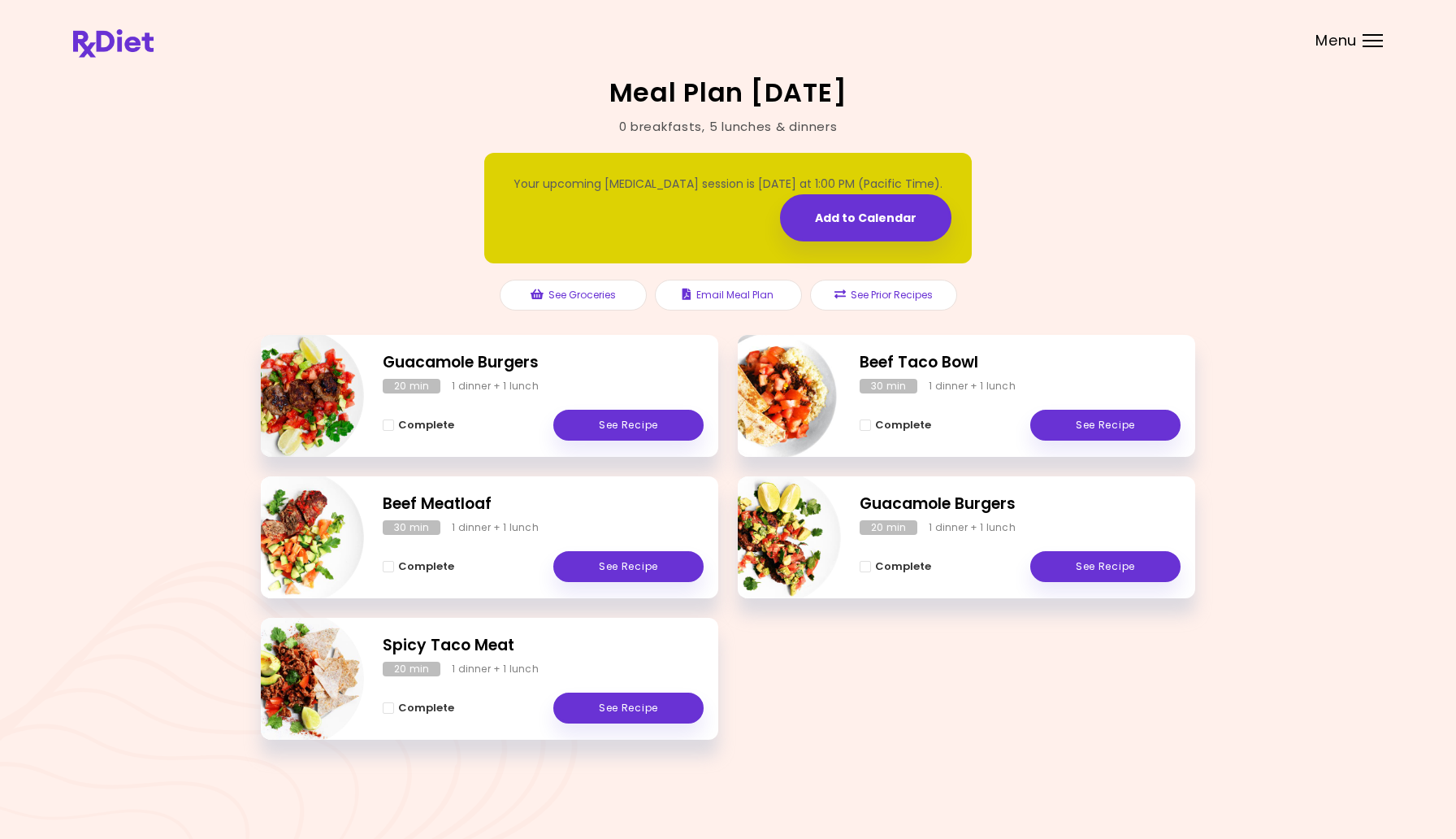
click at [1371, 43] on div "Menu" at bounding box center [1372, 40] width 21 height 13
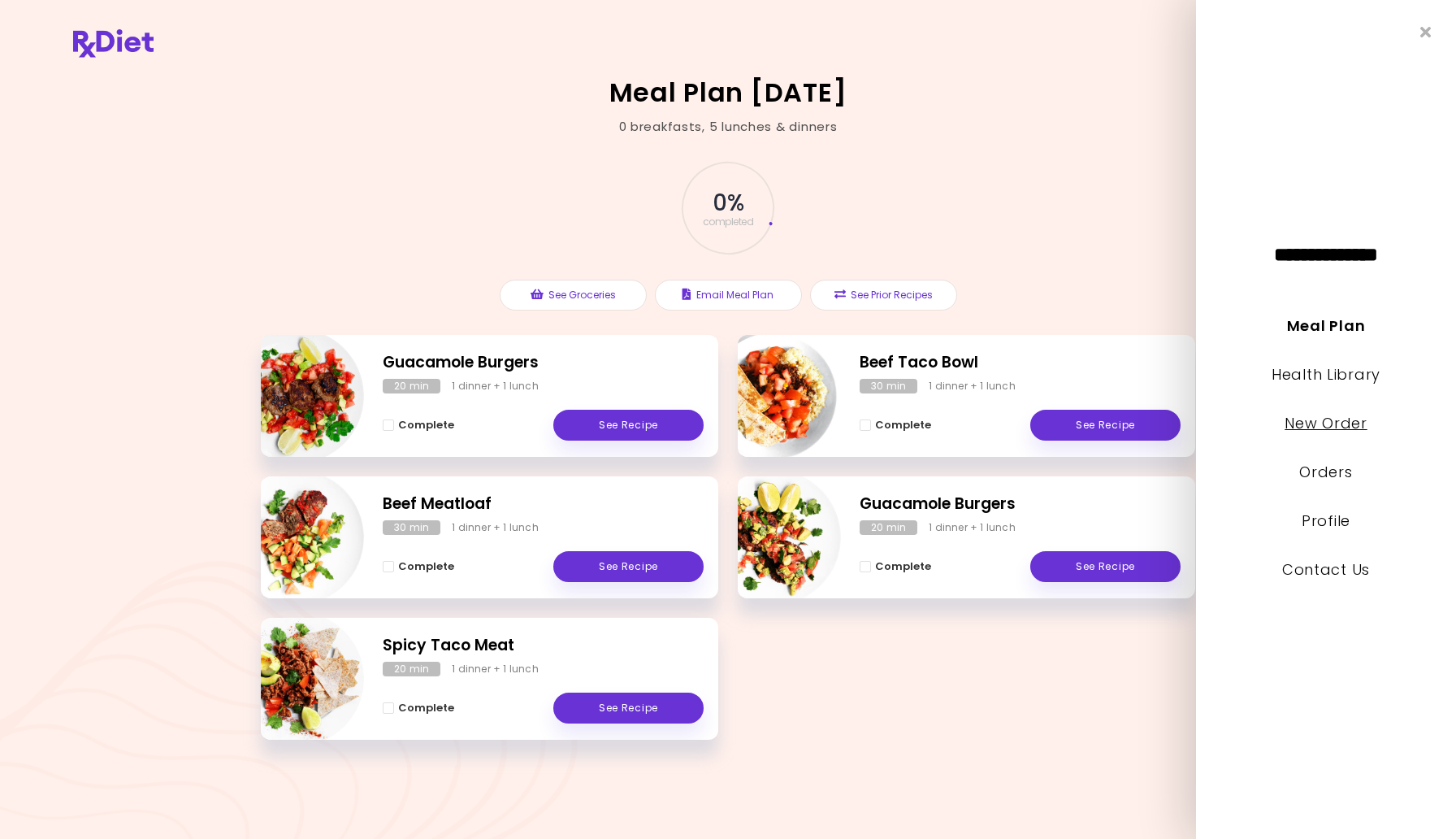
click at [1311, 422] on link "New Order" at bounding box center [1325, 422] width 82 height 21
